Goal: Check status: Check status

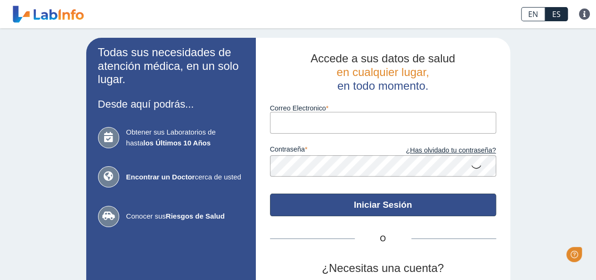
type input "[PERSON_NAME][EMAIL_ADDRESS][PERSON_NAME][DOMAIN_NAME]"
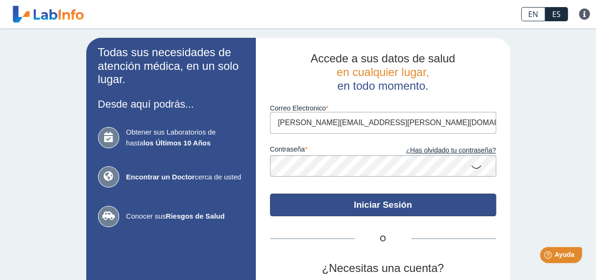
click at [338, 200] on button "Iniciar Sesión" at bounding box center [383, 204] width 226 height 23
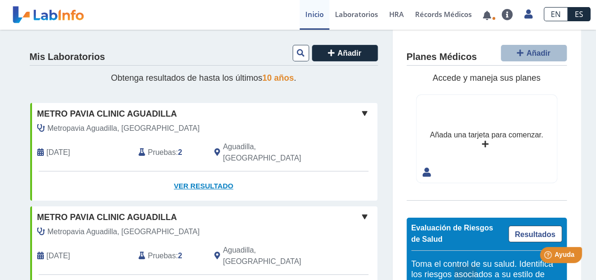
click at [192, 171] on link "Ver Resultado" at bounding box center [203, 186] width 347 height 30
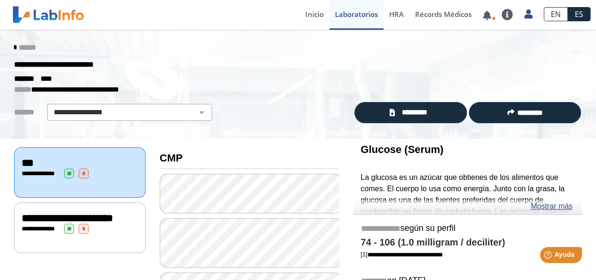
click at [537, 66] on div "**********" at bounding box center [298, 64] width 582 height 17
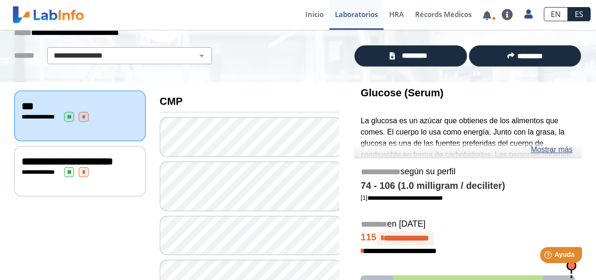
scroll to position [75, 0]
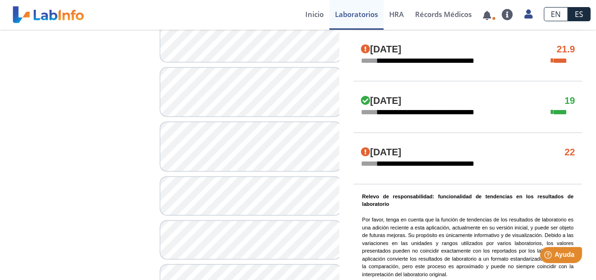
scroll to position [603, 0]
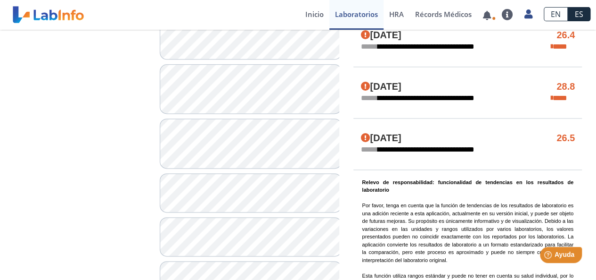
scroll to position [385, 0]
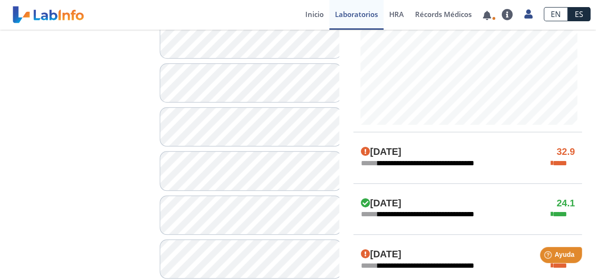
click at [117, 185] on div "**********" at bounding box center [80, 183] width 146 height 858
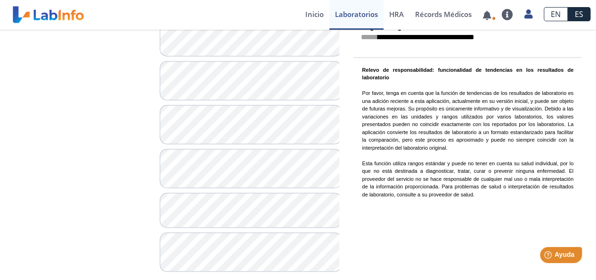
scroll to position [731, 0]
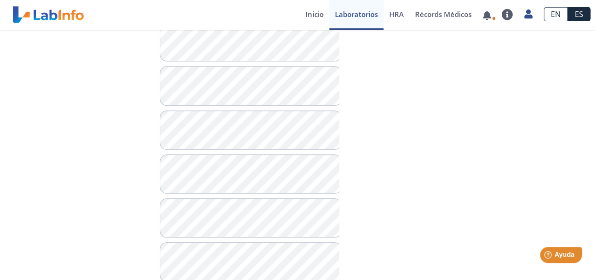
scroll to position [75, 0]
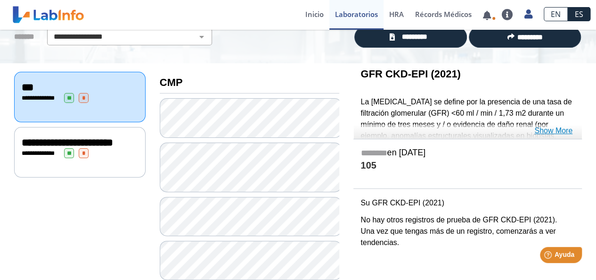
click at [557, 131] on link "Show More" at bounding box center [554, 130] width 38 height 11
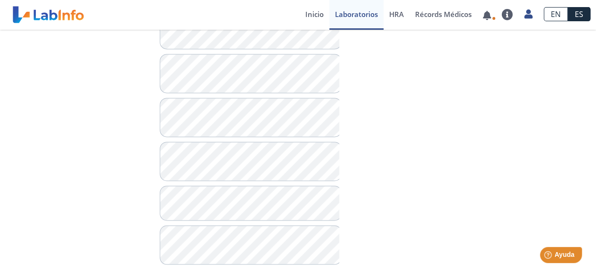
scroll to position [731, 0]
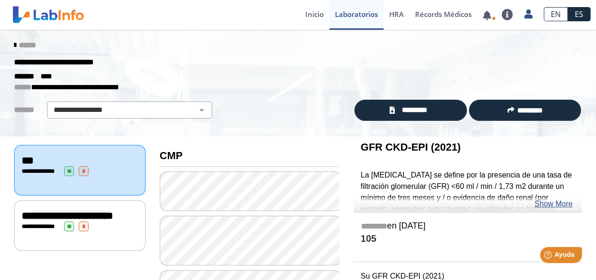
click at [28, 210] on span "**********" at bounding box center [67, 215] width 91 height 10
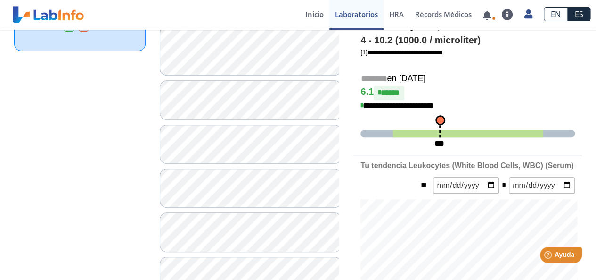
scroll to position [229, 0]
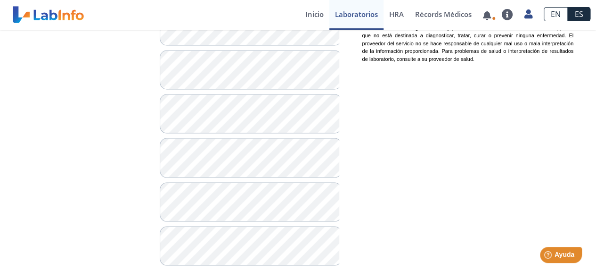
scroll to position [860, 0]
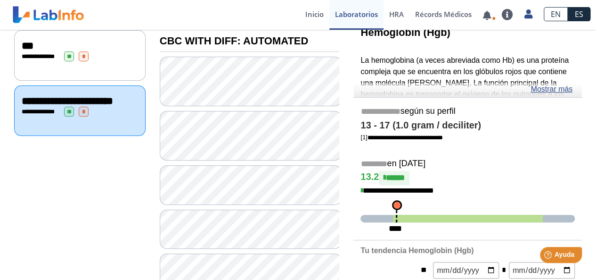
scroll to position [75, 0]
